Goal: Check status: Check status

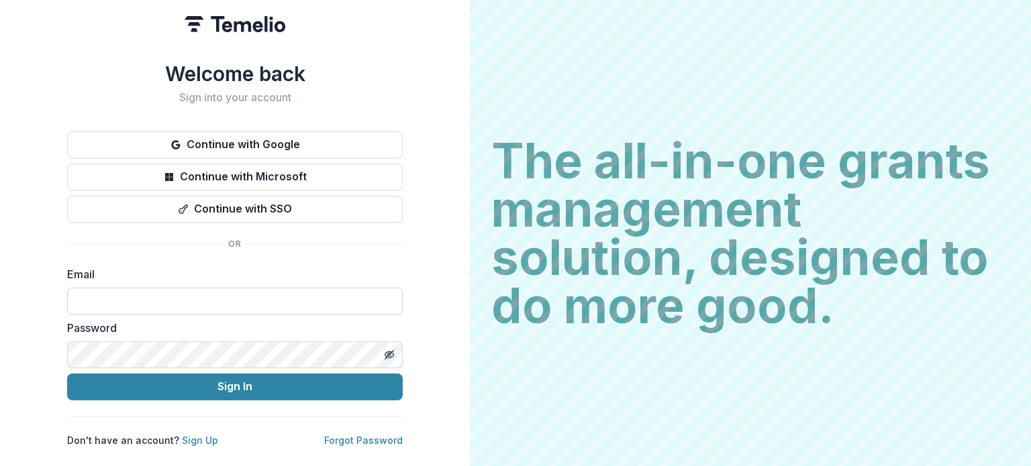
drag, startPoint x: 0, startPoint y: 0, endPoint x: 225, endPoint y: 291, distance: 368.3
click at [225, 291] on input at bounding box center [235, 301] width 336 height 27
type input "**********"
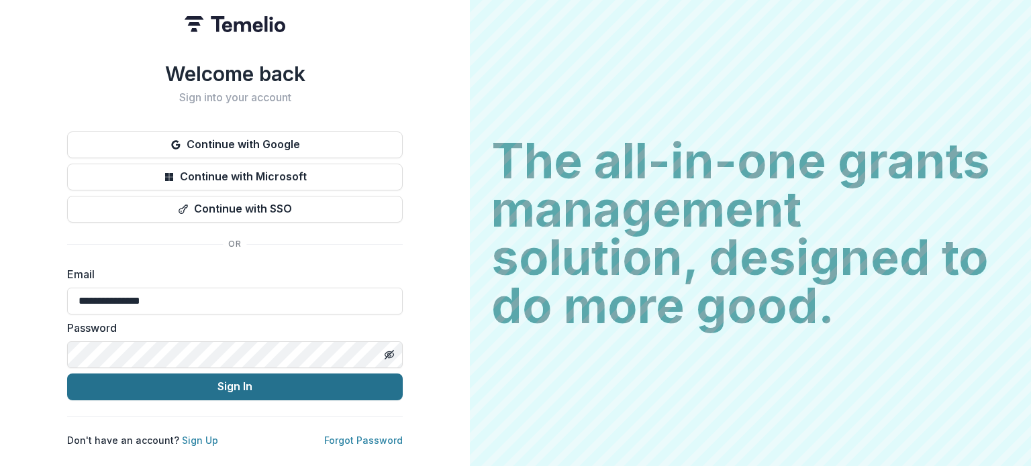
click at [278, 386] on button "Sign In" at bounding box center [235, 387] width 336 height 27
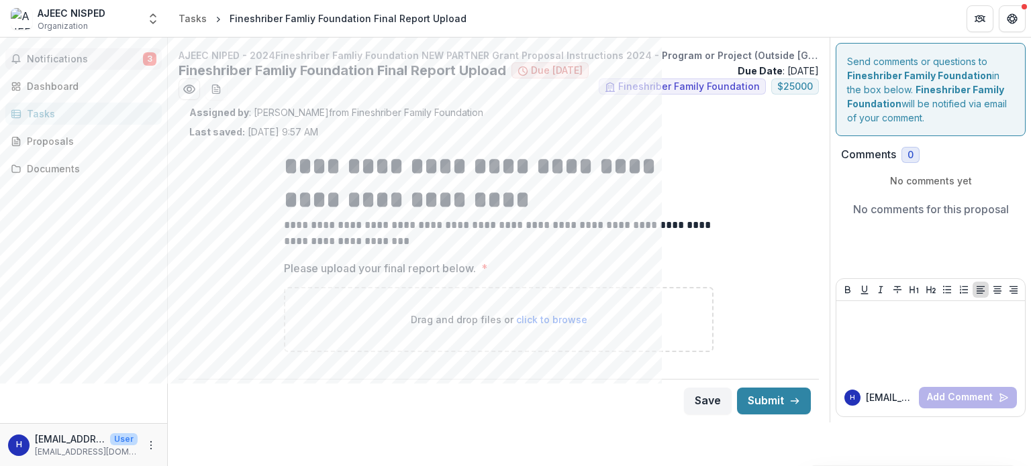
click at [62, 58] on span "Notifications" at bounding box center [85, 59] width 116 height 11
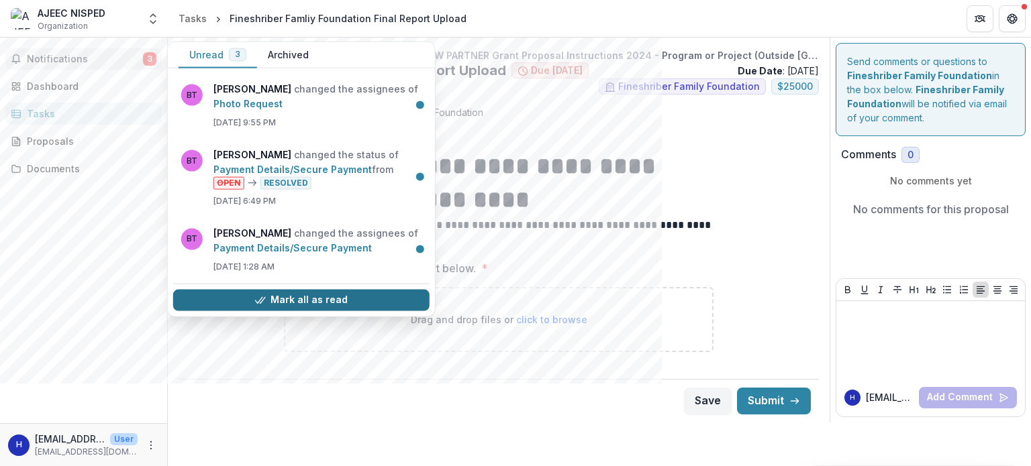
click at [319, 297] on button "Mark all as read" at bounding box center [301, 299] width 256 height 21
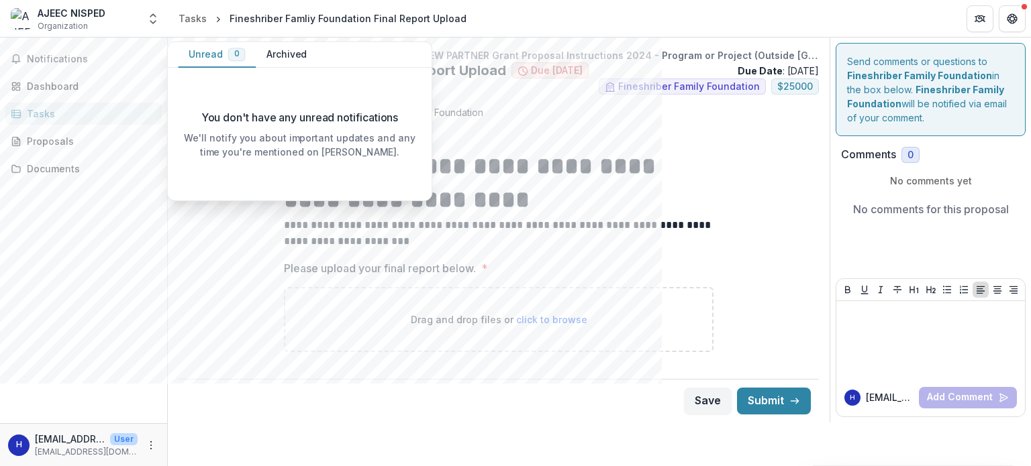
click at [107, 258] on div "Notifications Unread 0 Archived You don't have any unread notifications We'll n…" at bounding box center [83, 231] width 167 height 386
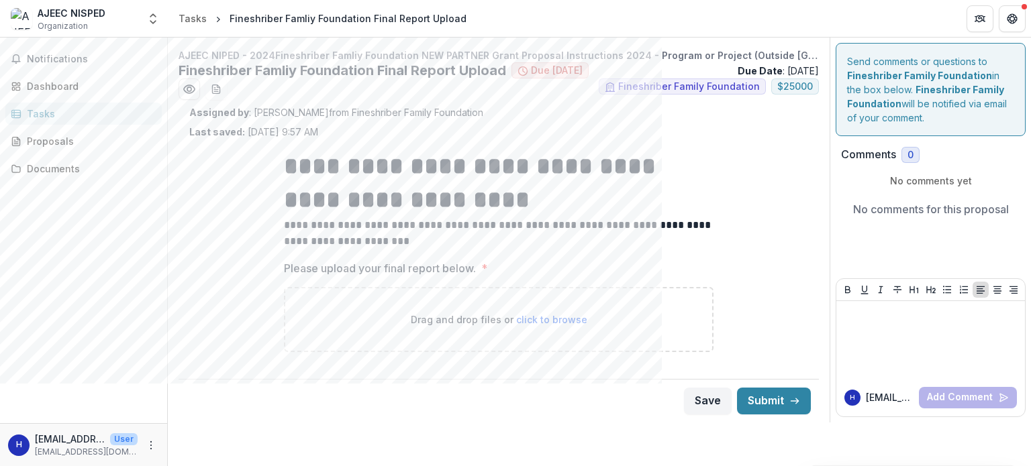
click at [778, 68] on p "Due Date : [DATE]" at bounding box center [778, 71] width 81 height 14
